Goal: Transaction & Acquisition: Purchase product/service

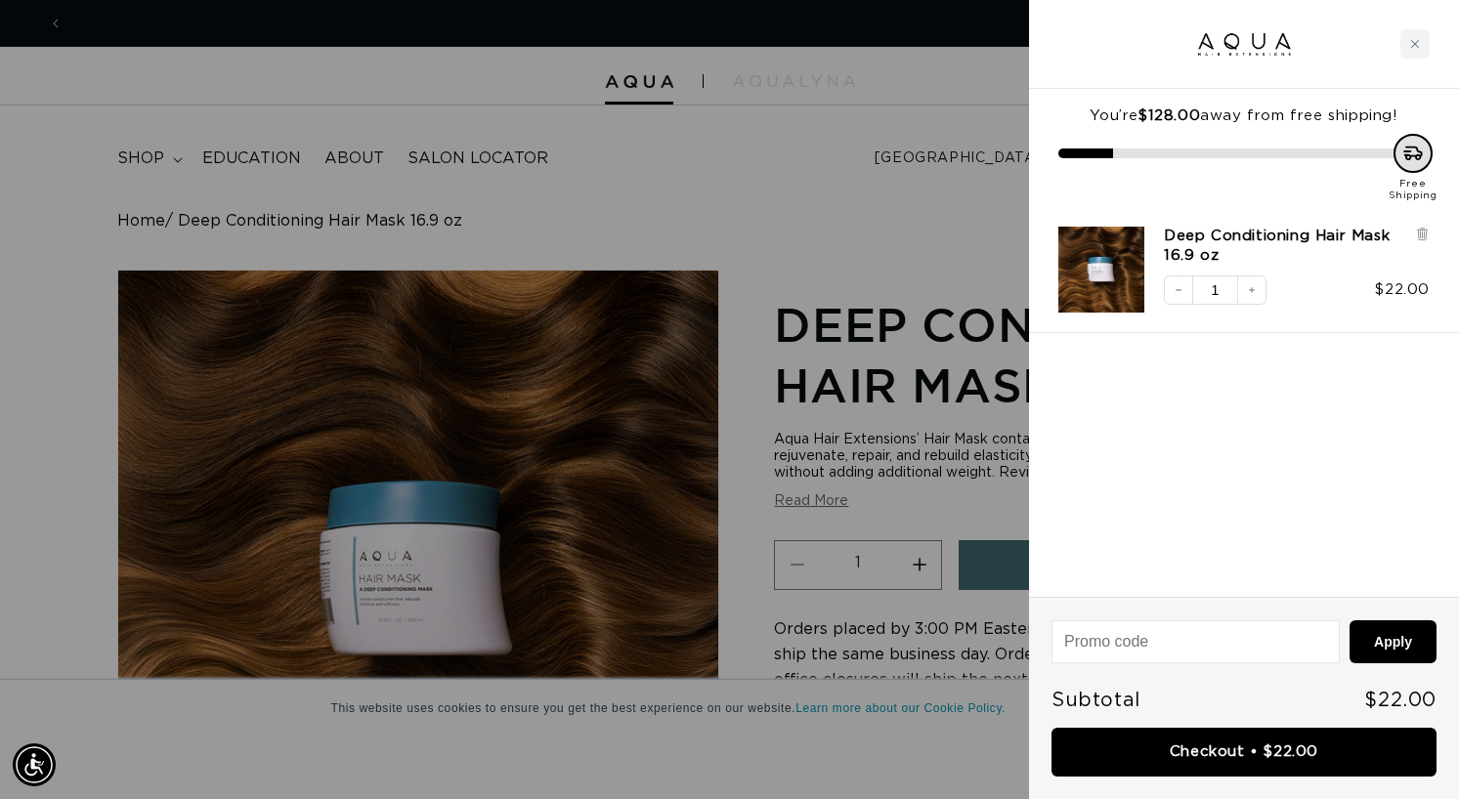
scroll to position [0, 1320]
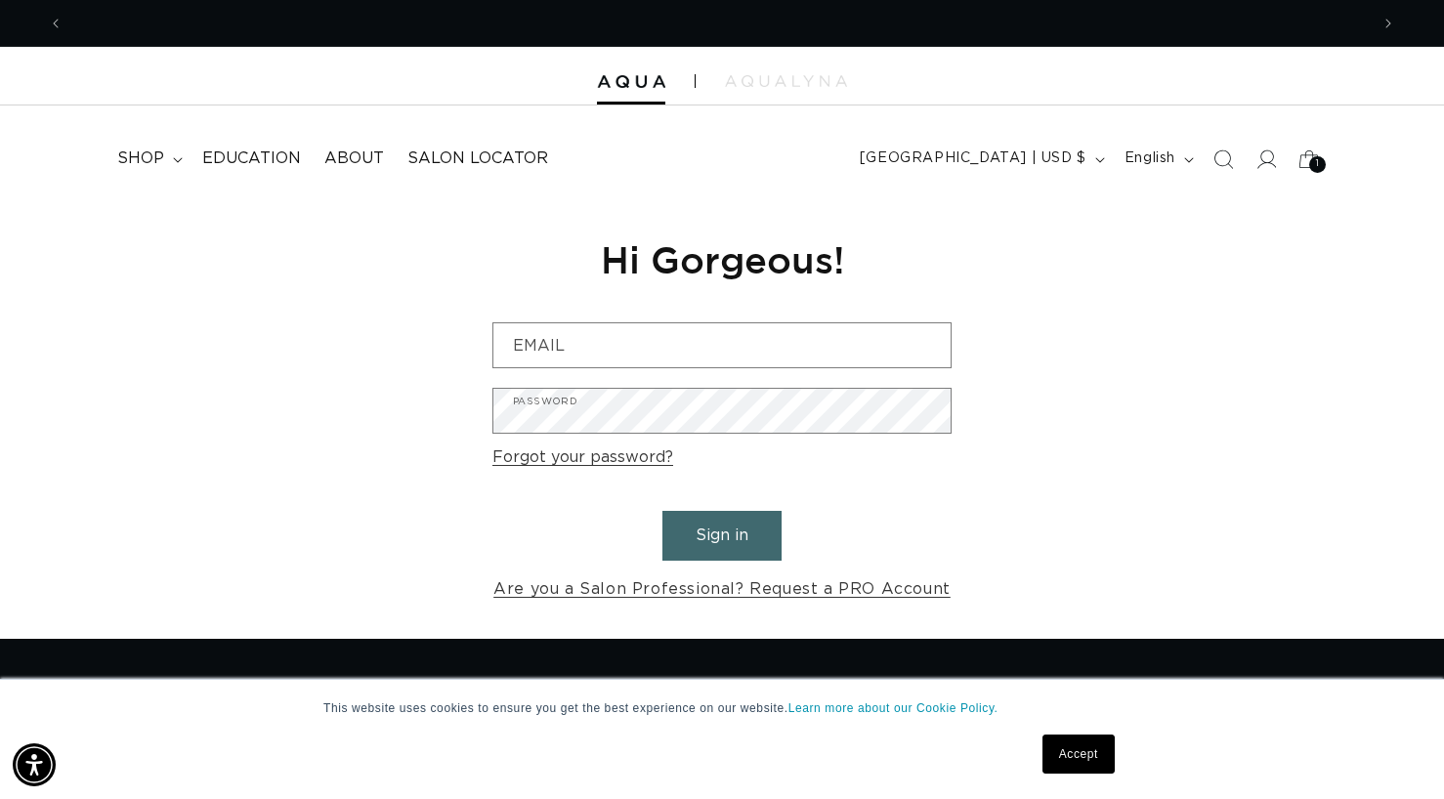
scroll to position [0, 1305]
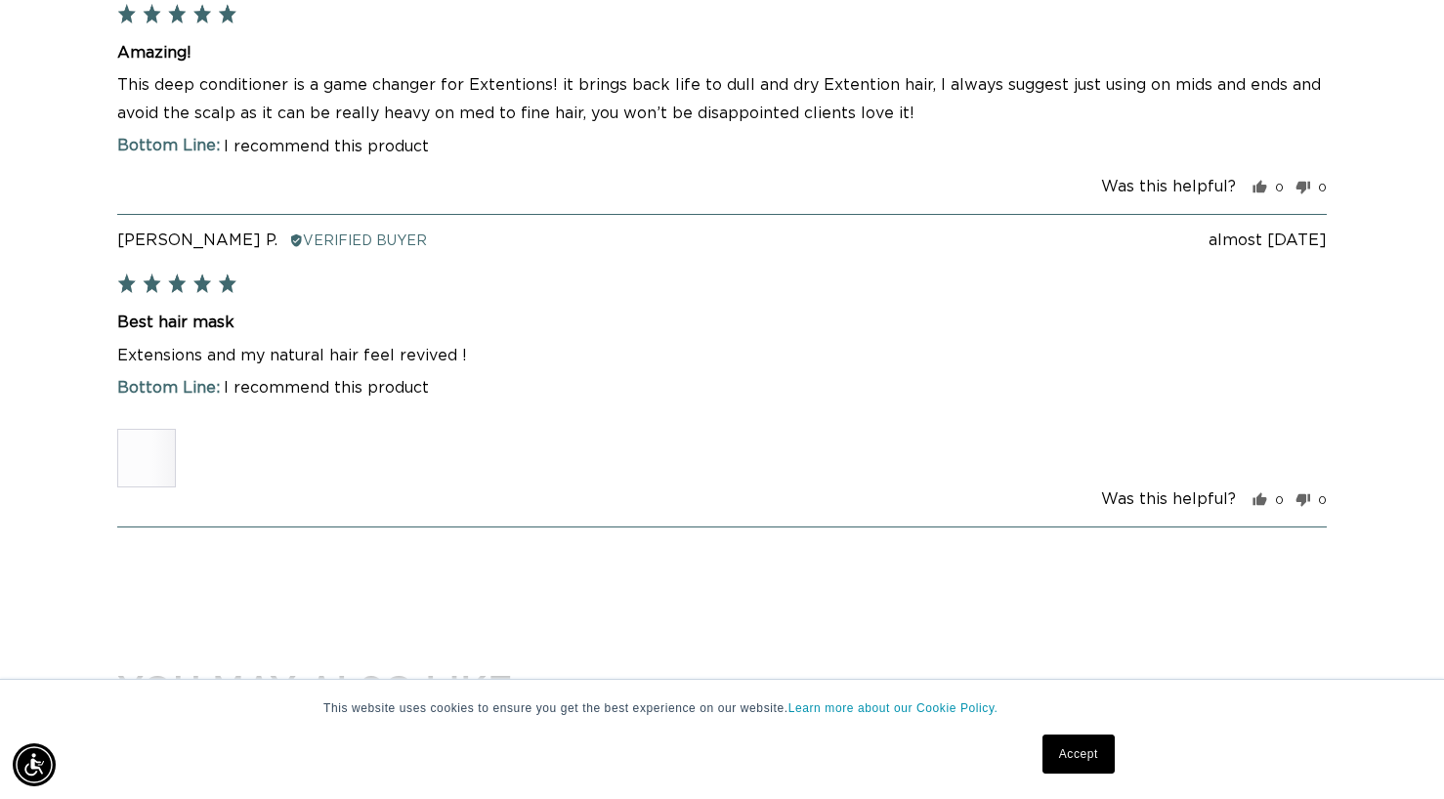
scroll to position [0, 2610]
